Goal: Task Accomplishment & Management: Complete application form

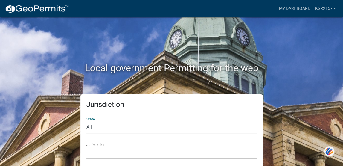
click at [243, 123] on select "All [US_STATE] [US_STATE] [US_STATE] [US_STATE] [US_STATE] [US_STATE] [US_STATE…" at bounding box center [172, 127] width 171 height 12
select select "[US_STATE]"
click at [87, 121] on select "All [US_STATE] [US_STATE] [US_STATE] [US_STATE] [US_STATE] [US_STATE] [US_STATE…" at bounding box center [172, 127] width 171 height 12
click at [122, 153] on select "City of [GEOGRAPHIC_DATA], [US_STATE] City of [GEOGRAPHIC_DATA], [US_STATE] Cit…" at bounding box center [172, 152] width 171 height 12
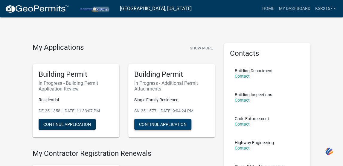
click at [179, 124] on button "Continue Application" at bounding box center [162, 124] width 57 height 11
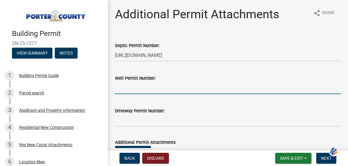
click at [166, 90] on input "Well Permit Number:" at bounding box center [228, 88] width 226 height 12
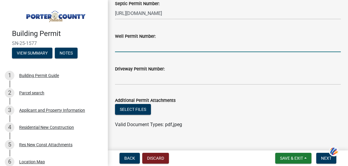
scroll to position [51, 0]
